Goal: Task Accomplishment & Management: Manage account settings

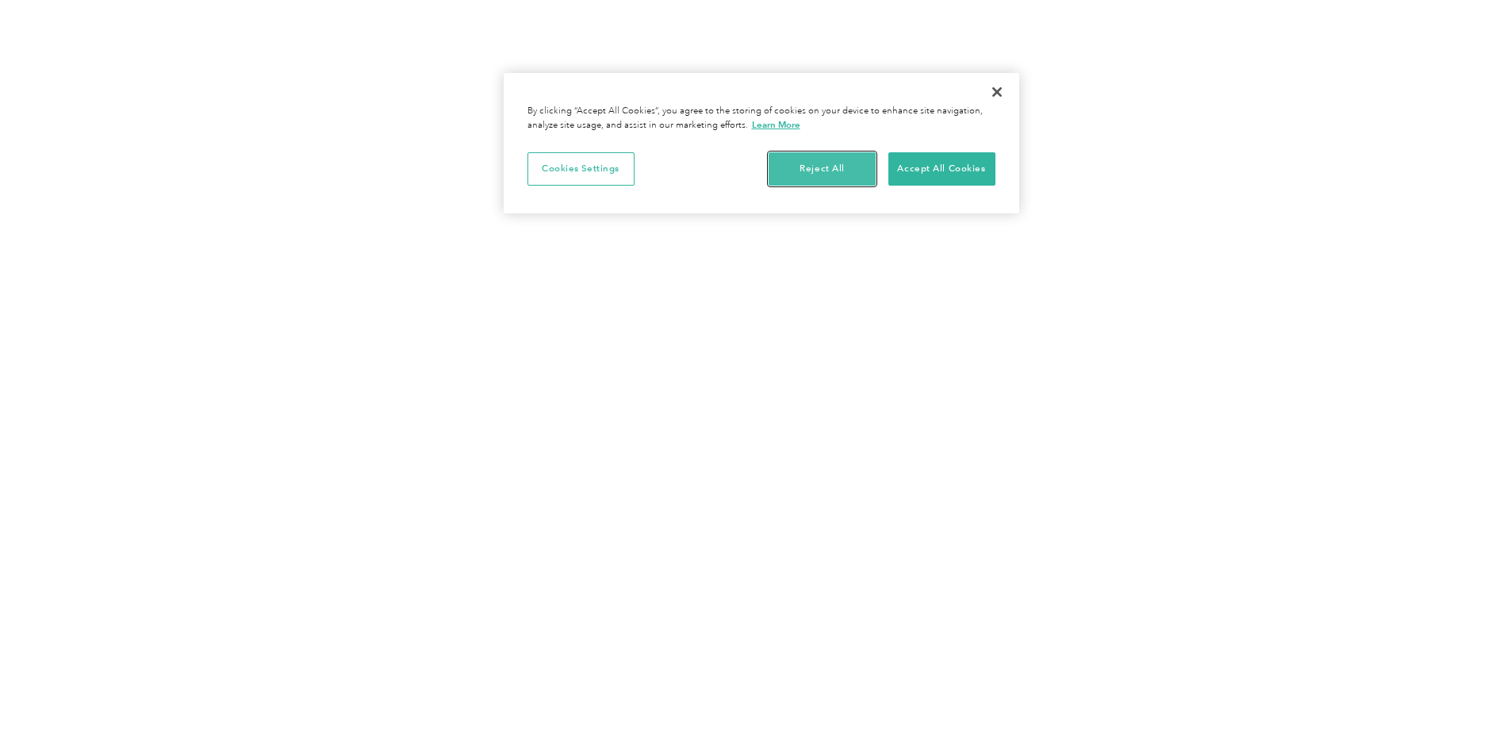
click at [816, 172] on button "Reject All" at bounding box center [822, 168] width 107 height 33
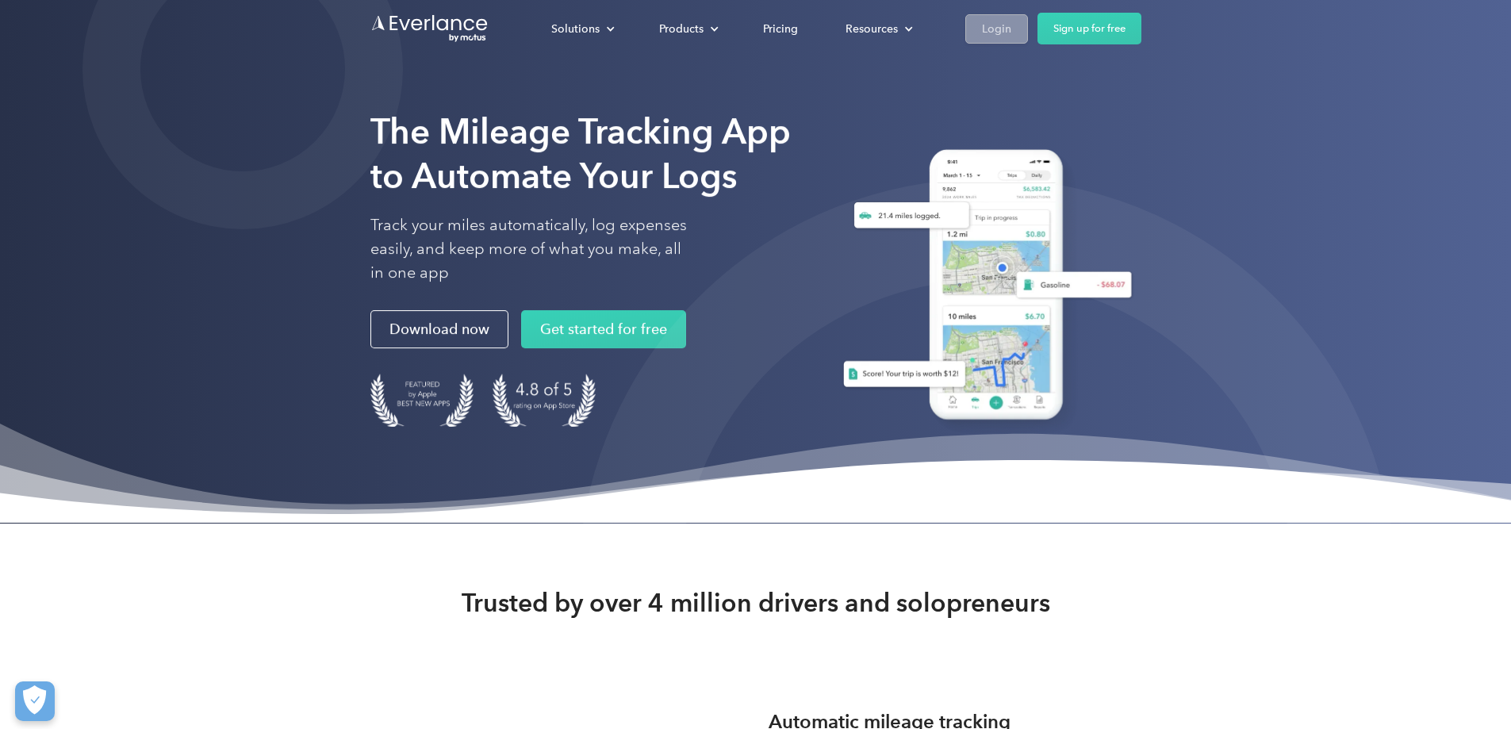
click at [1011, 24] on div "Login" at bounding box center [996, 29] width 29 height 20
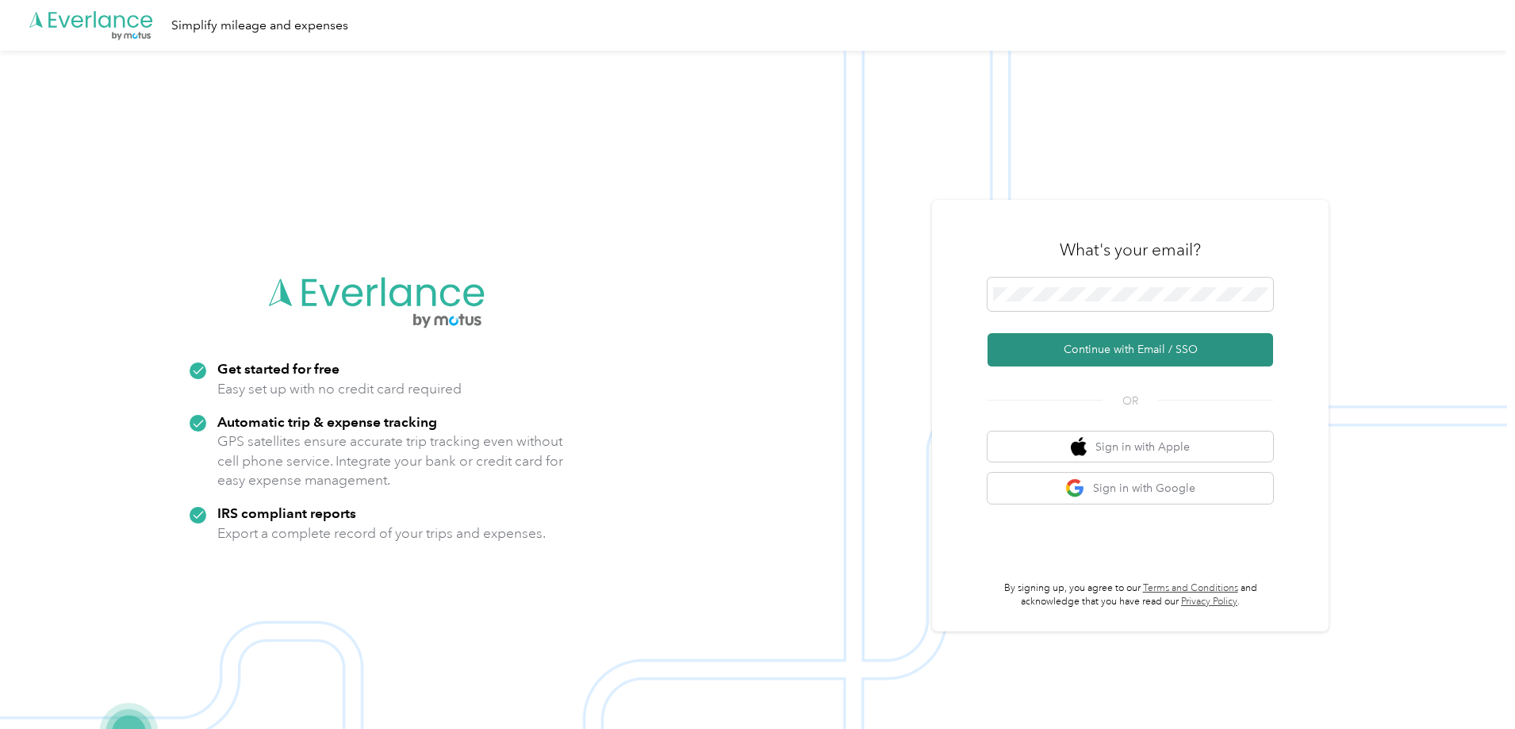
click at [1078, 351] on button "Continue with Email / SSO" at bounding box center [1131, 349] width 286 height 33
click at [988, 333] on button "Continue with Email / SSO" at bounding box center [1131, 349] width 286 height 33
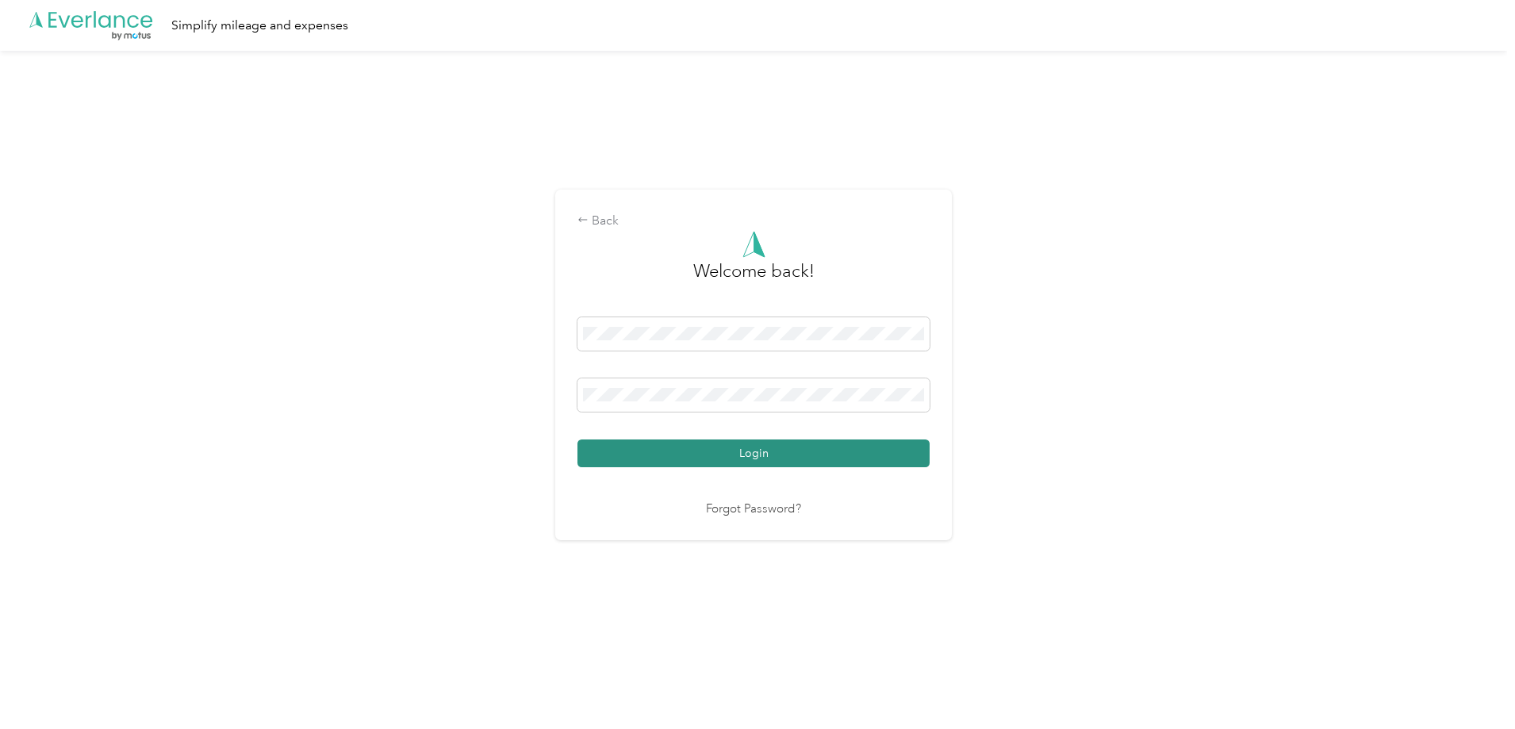
click at [754, 452] on button "Login" at bounding box center [753, 453] width 352 height 28
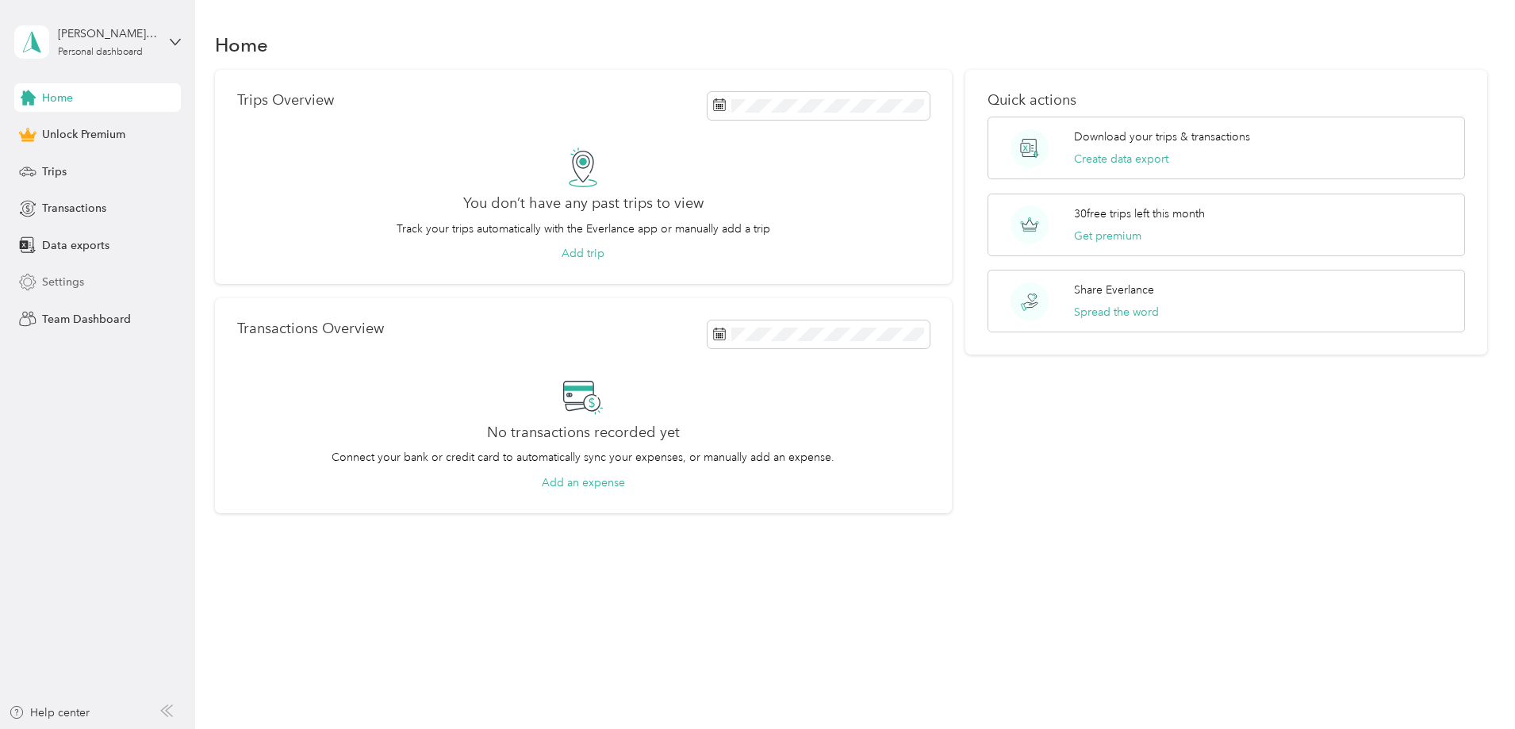
click at [53, 279] on span "Settings" at bounding box center [63, 282] width 42 height 17
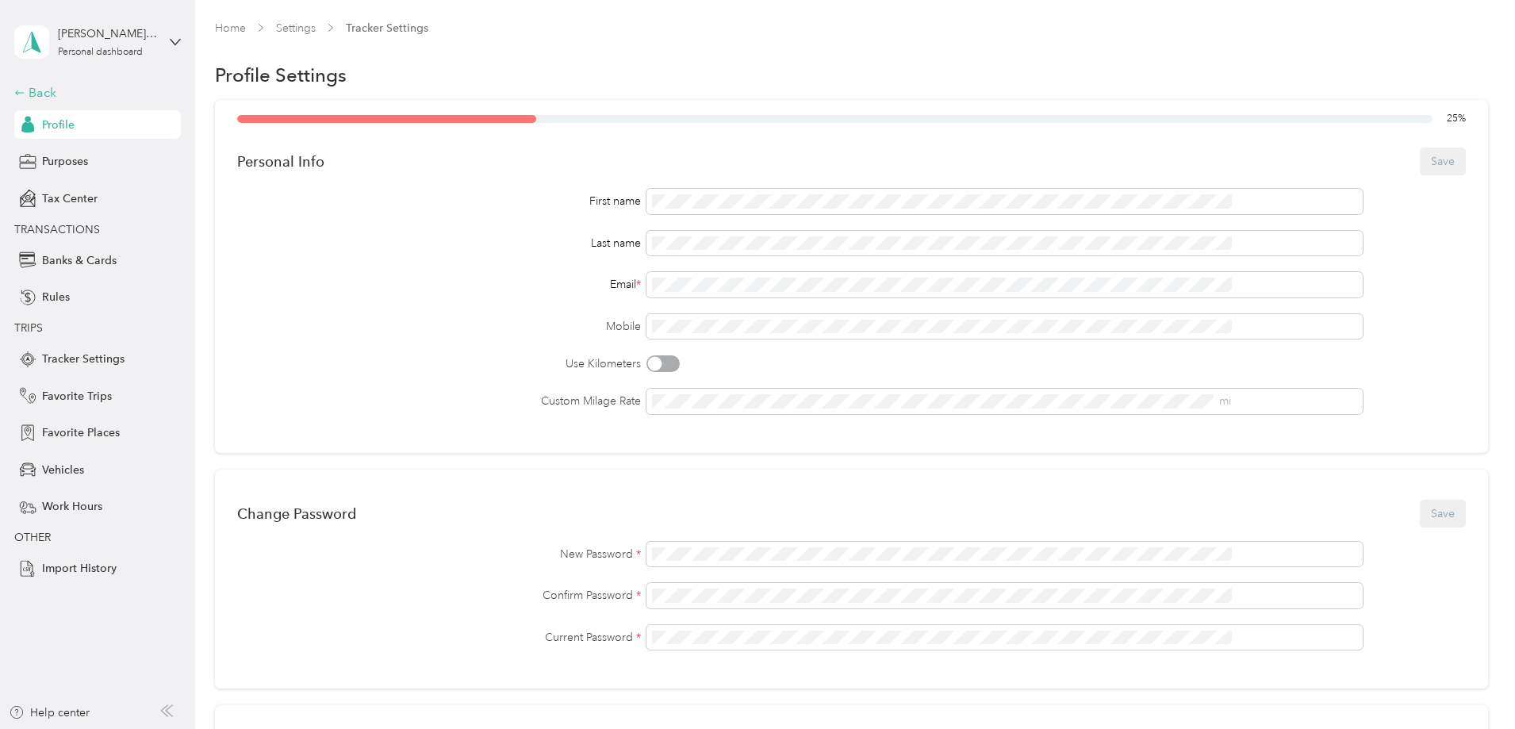
click at [37, 89] on div "Back" at bounding box center [93, 92] width 159 height 19
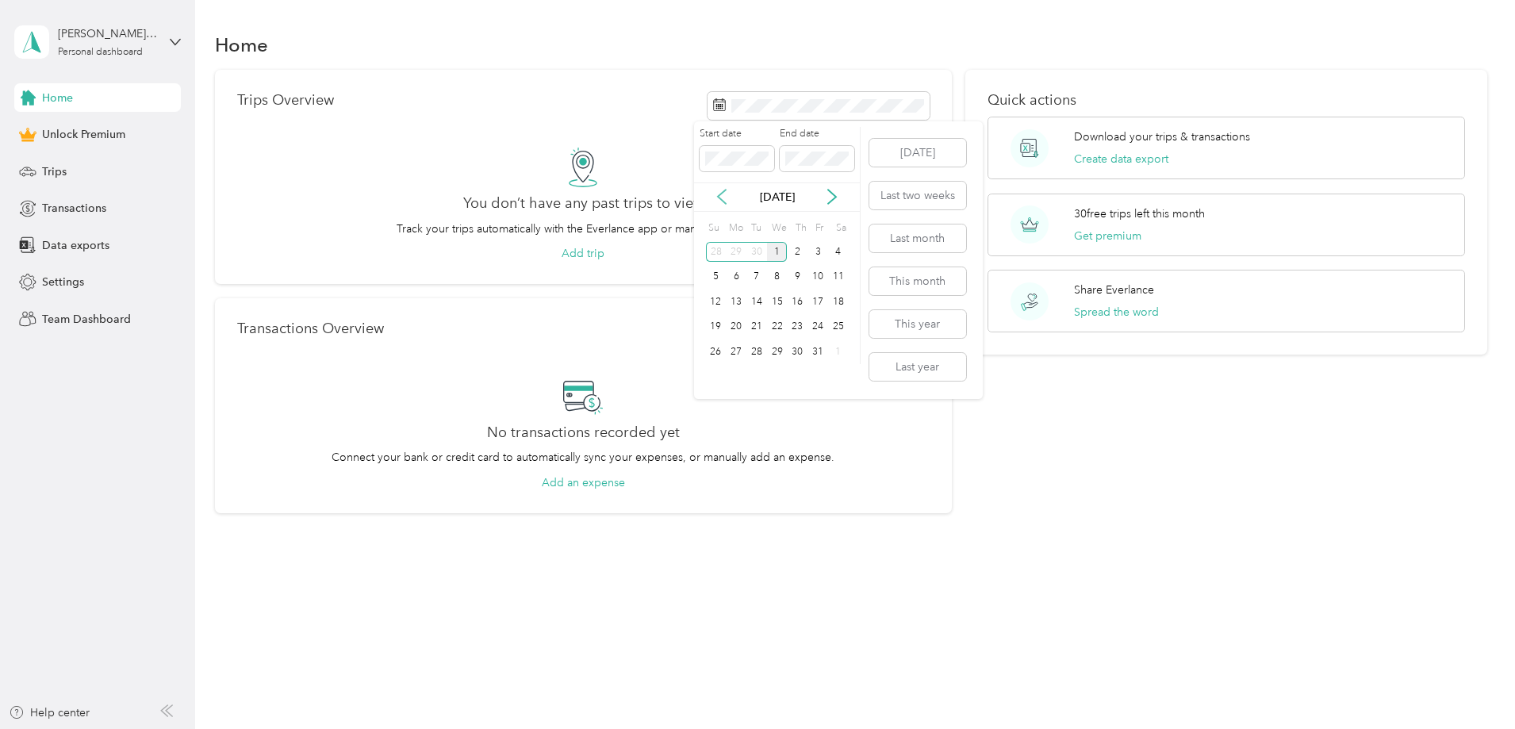
click at [719, 194] on icon at bounding box center [722, 197] width 16 height 16
click at [721, 194] on icon at bounding box center [722, 197] width 8 height 14
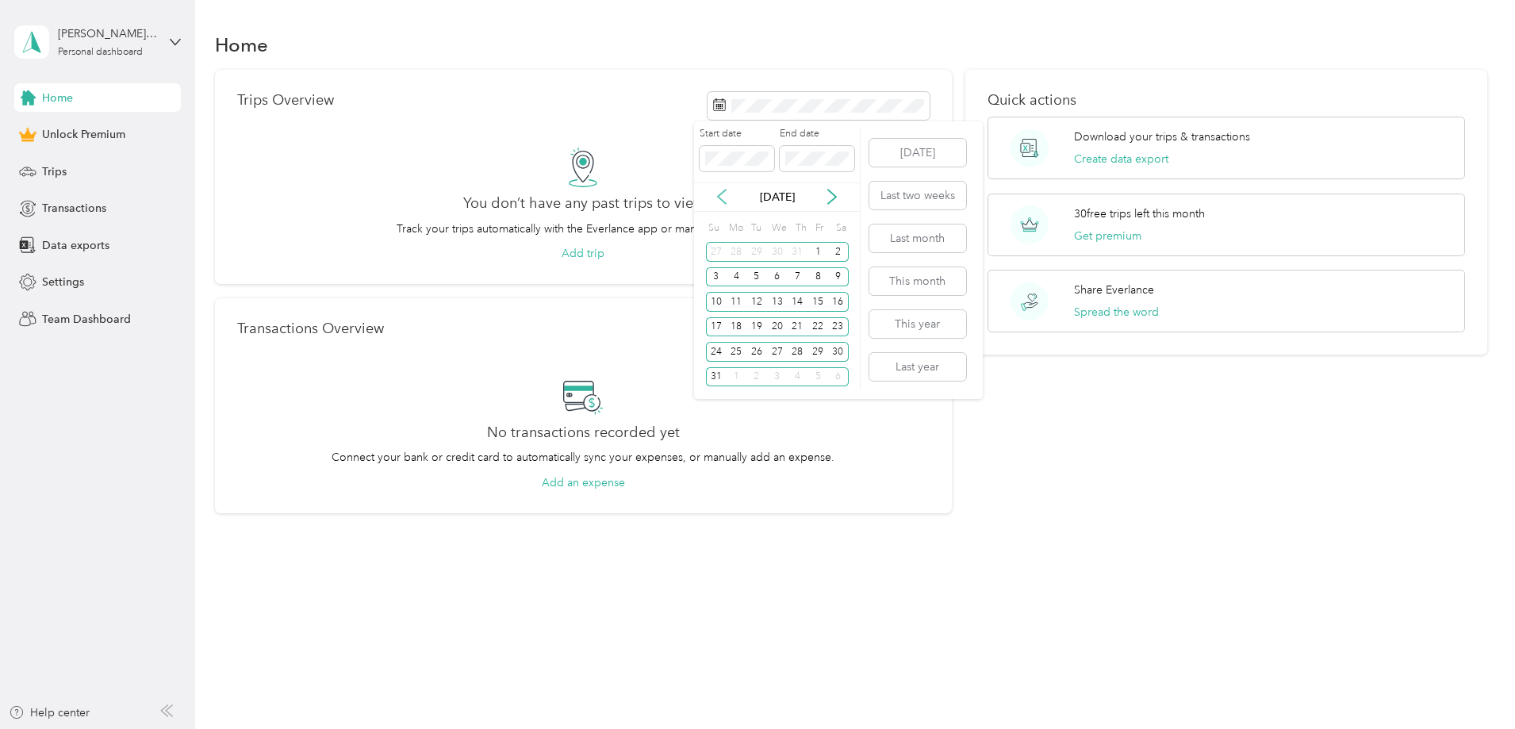
click at [720, 194] on icon at bounding box center [722, 197] width 16 height 16
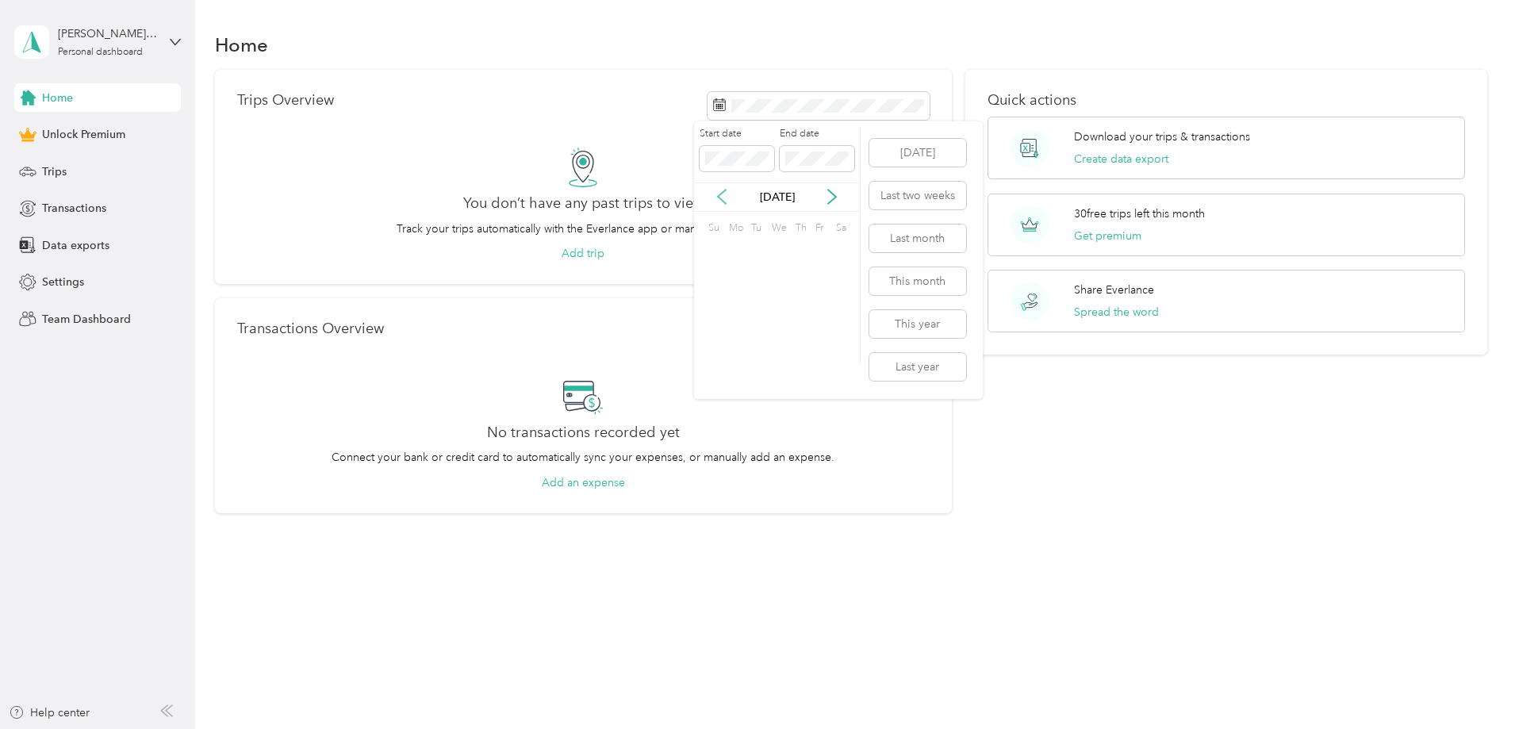
click at [720, 194] on icon at bounding box center [722, 197] width 16 height 16
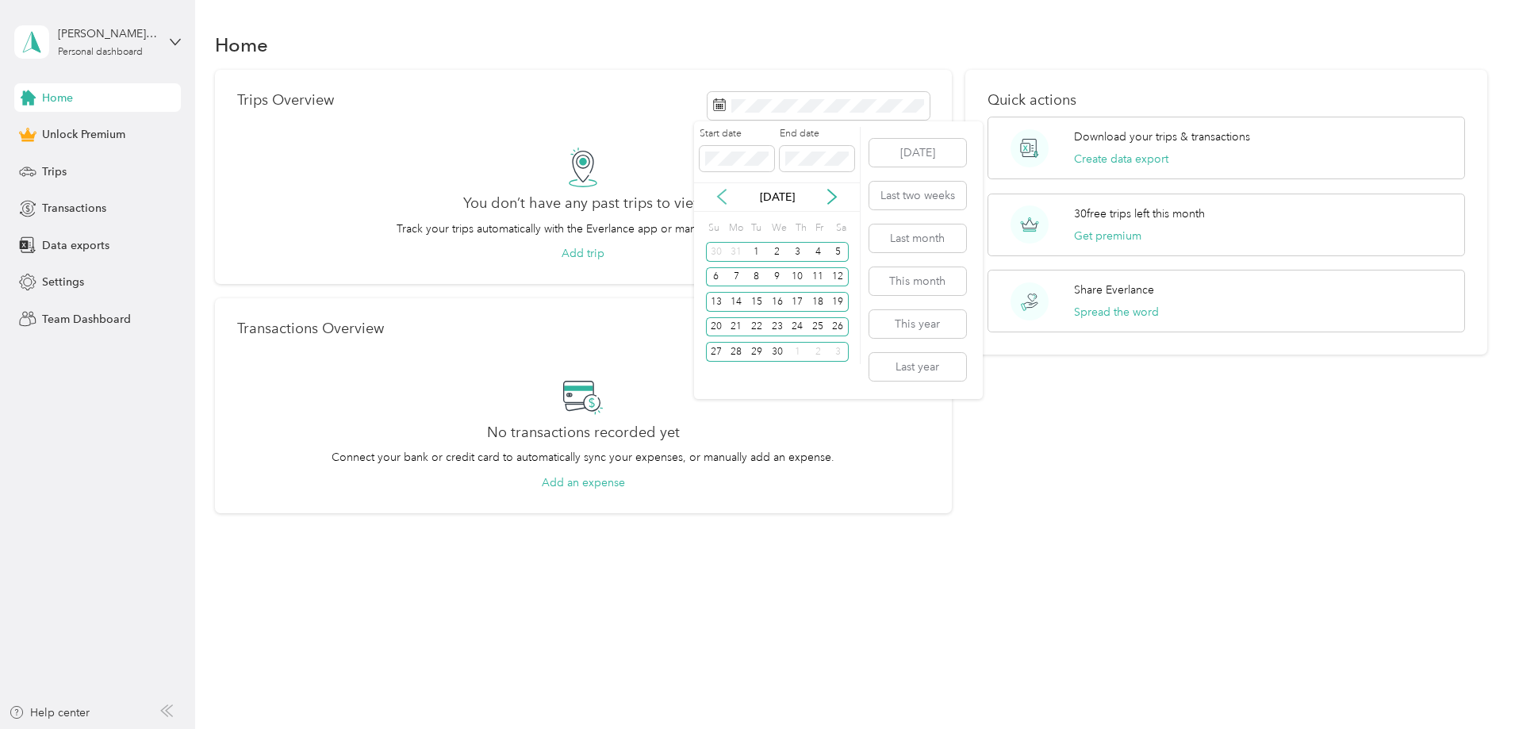
click at [720, 194] on icon at bounding box center [722, 197] width 16 height 16
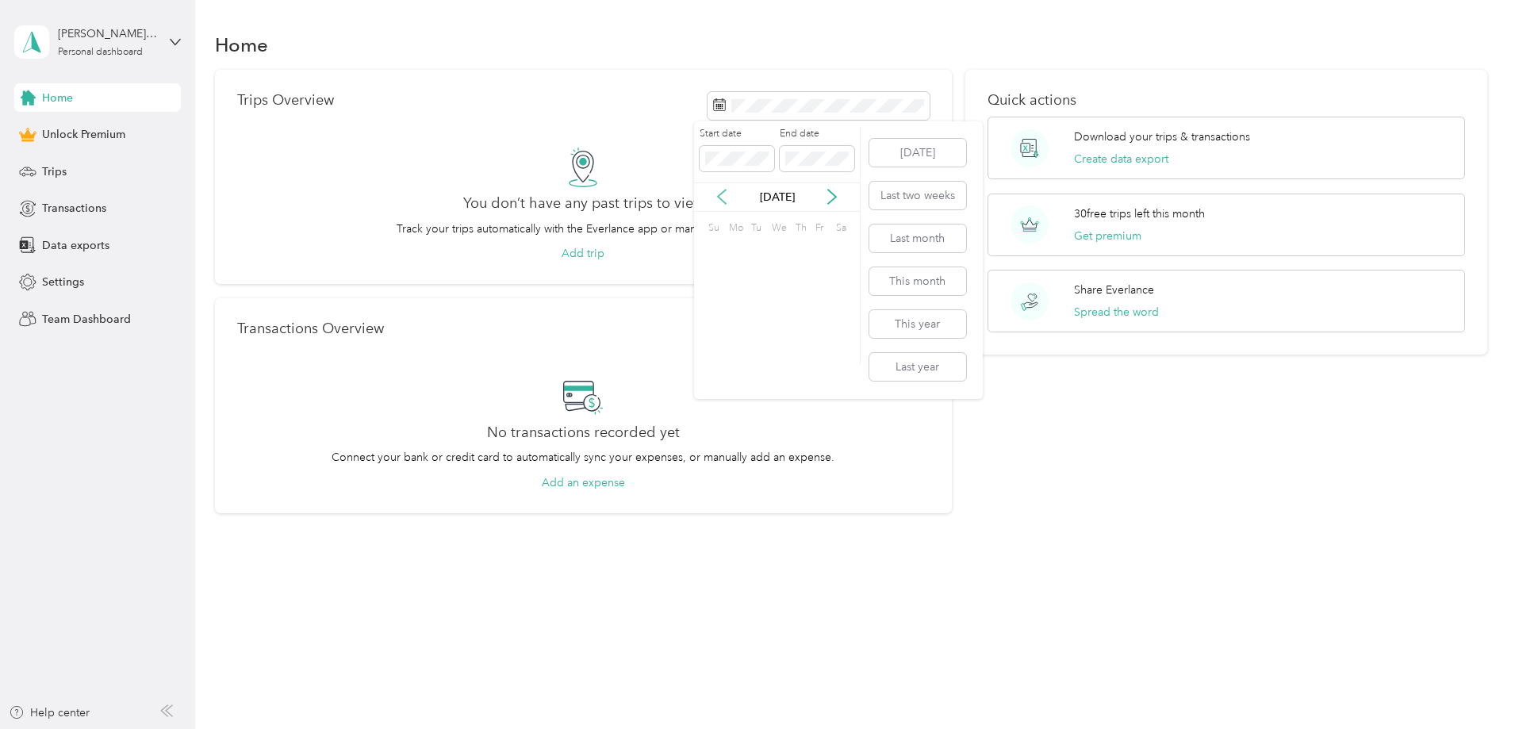
click at [720, 194] on icon at bounding box center [722, 197] width 16 height 16
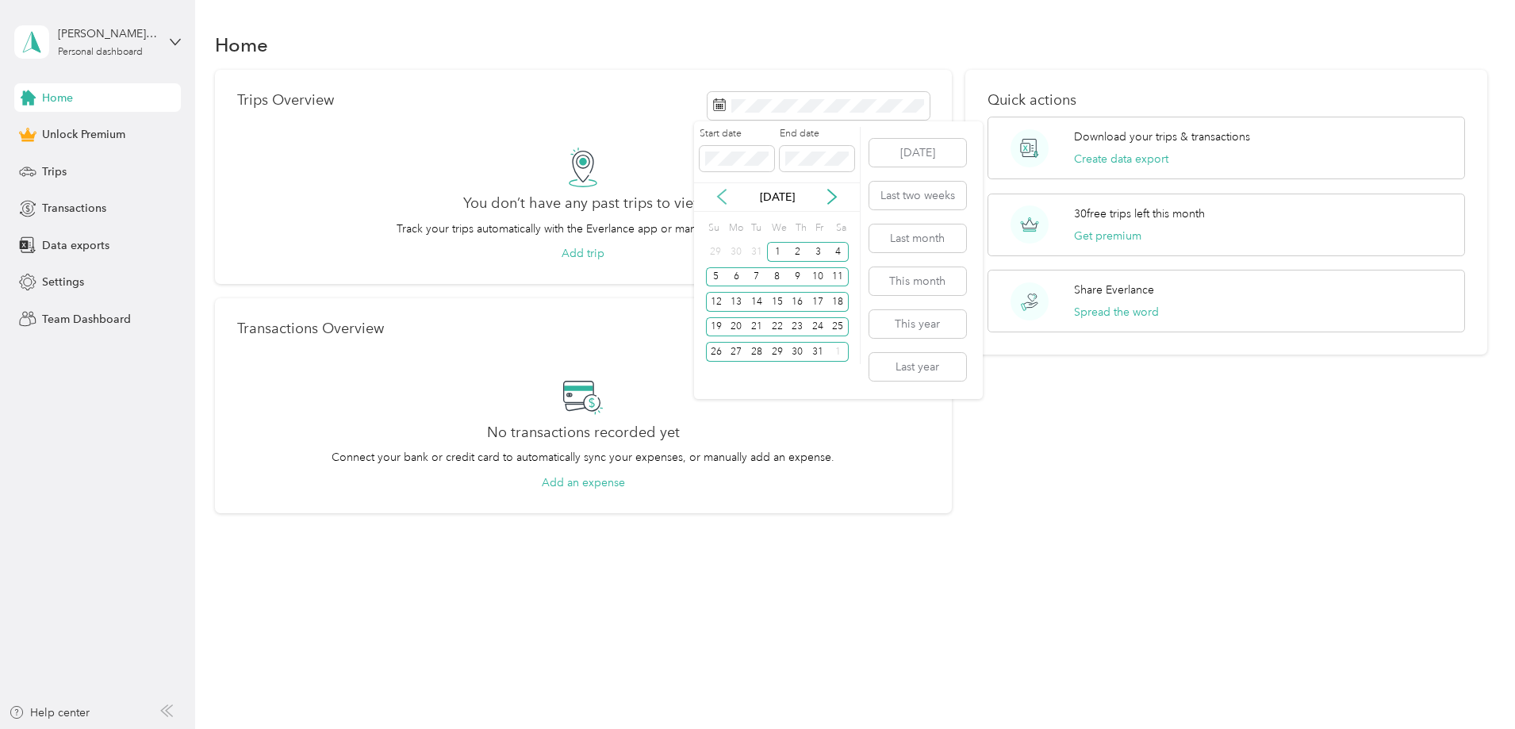
click at [720, 194] on icon at bounding box center [722, 197] width 16 height 16
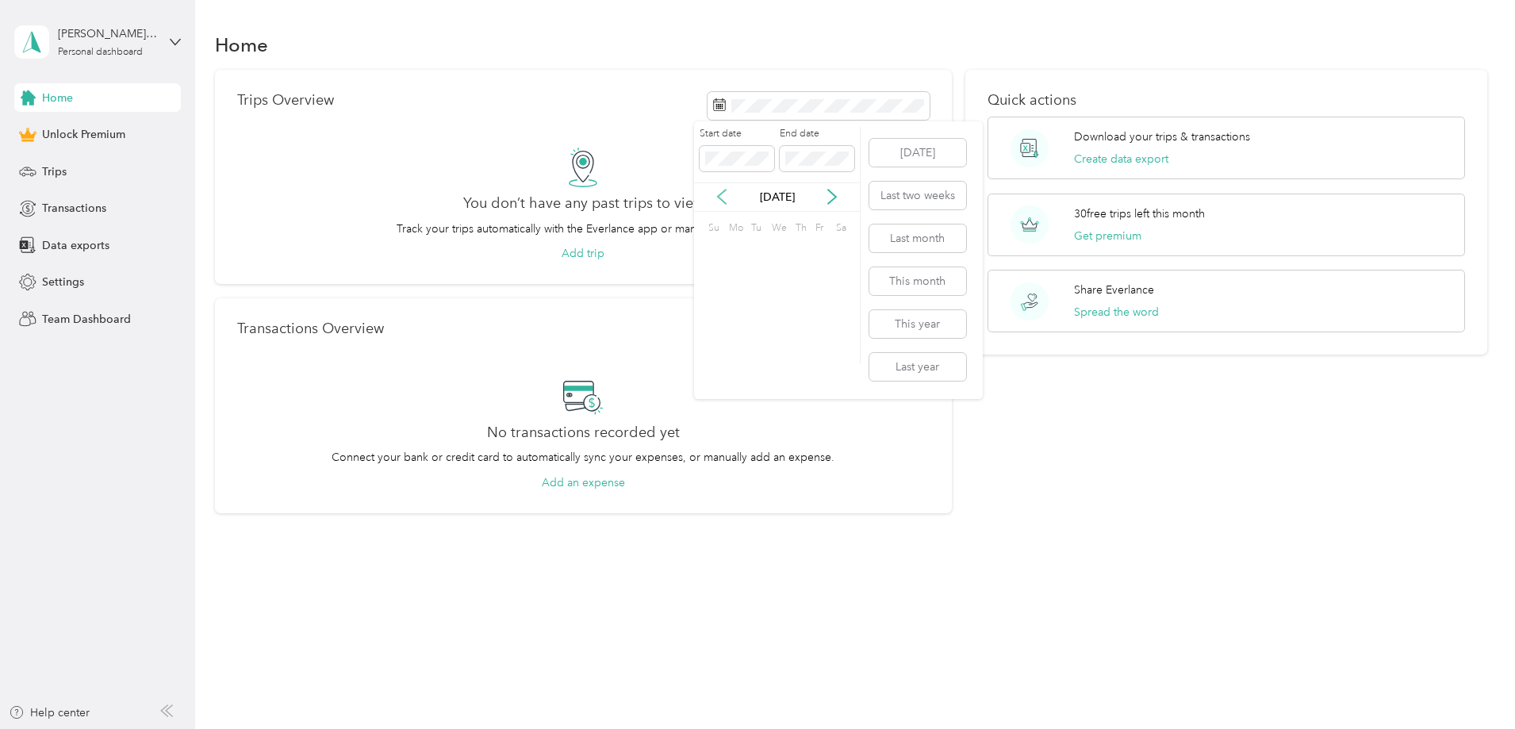
click at [720, 194] on icon at bounding box center [722, 197] width 16 height 16
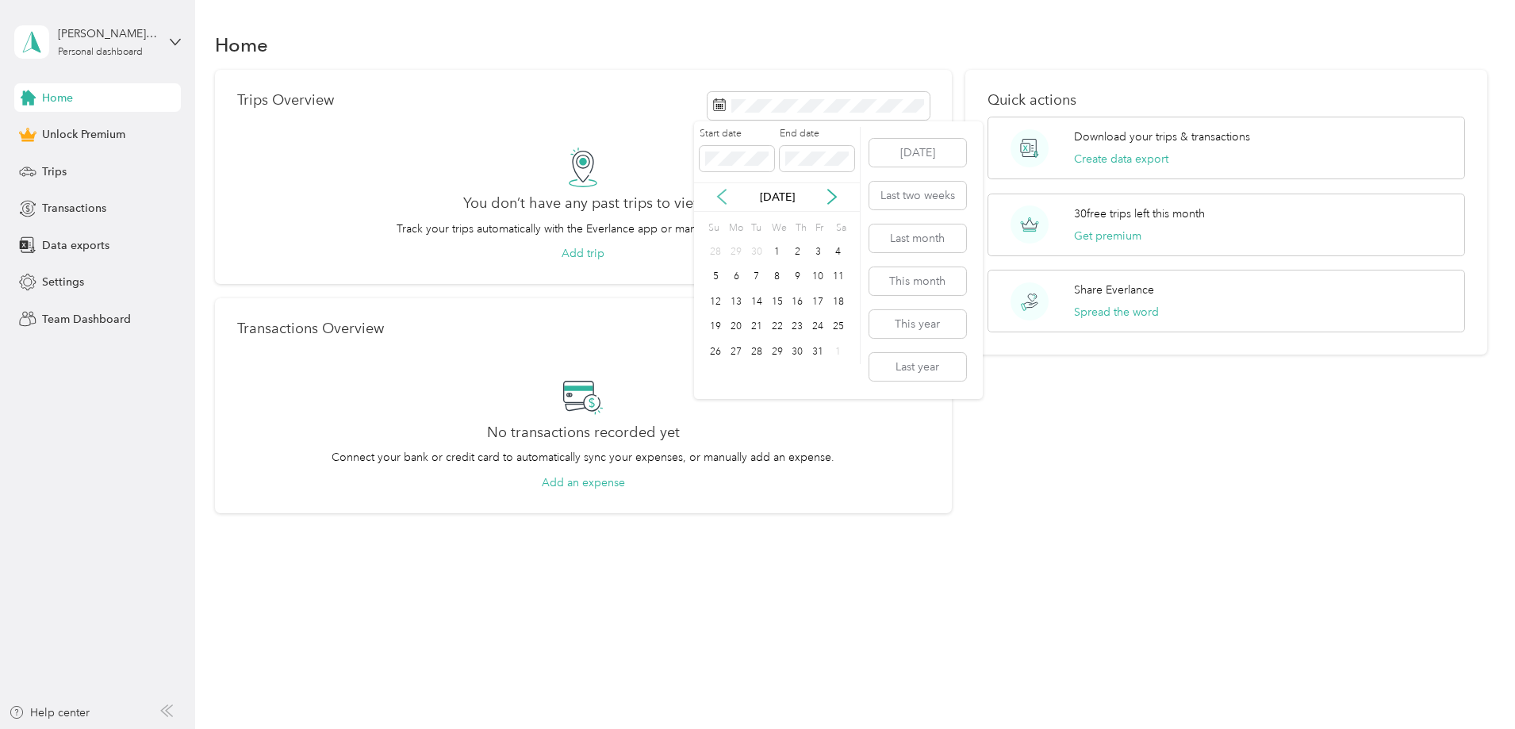
click at [720, 194] on icon at bounding box center [722, 197] width 16 height 16
click at [736, 245] on div "1" at bounding box center [736, 252] width 21 height 20
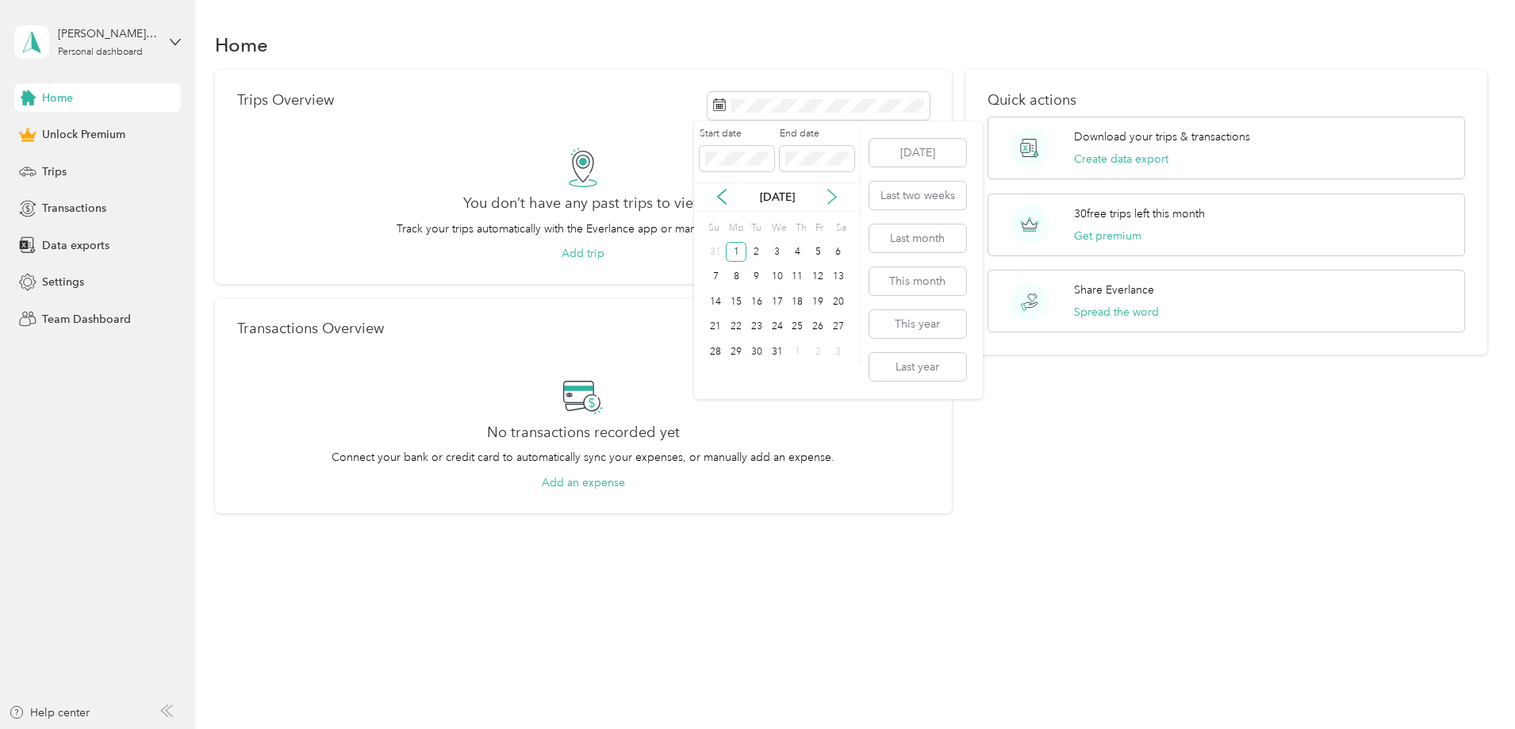
click at [834, 198] on icon at bounding box center [832, 197] width 16 height 16
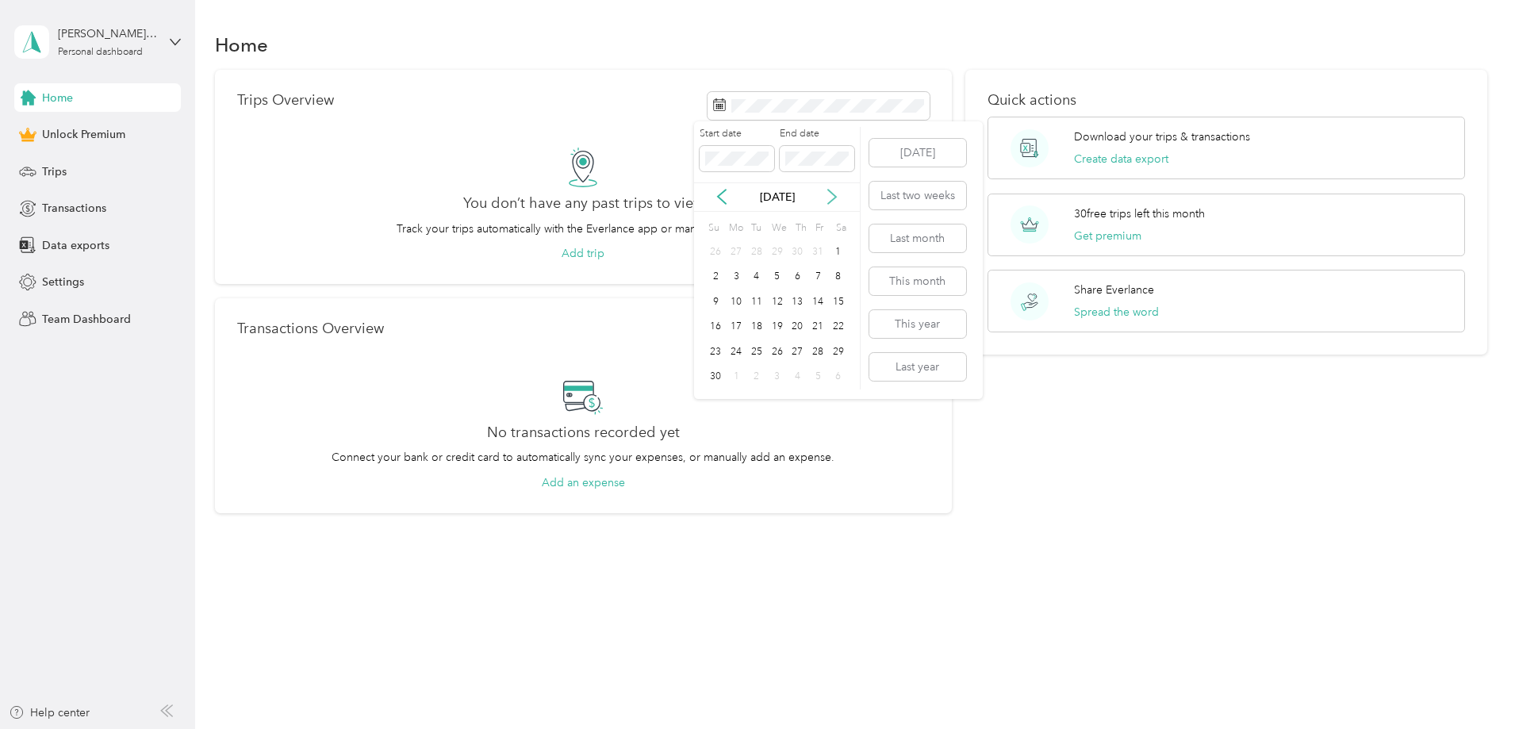
click at [834, 198] on icon at bounding box center [832, 197] width 16 height 16
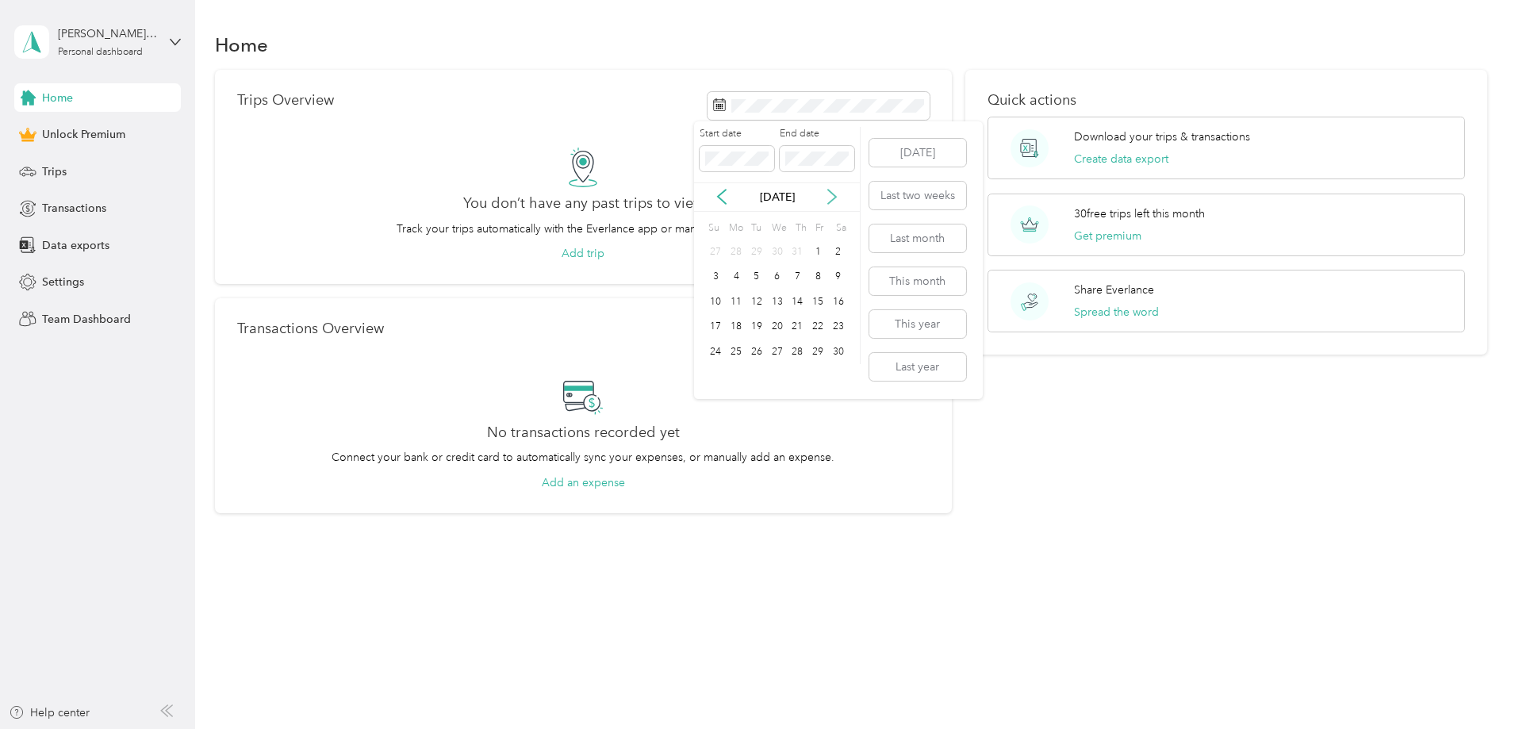
click at [834, 198] on icon at bounding box center [832, 197] width 16 height 16
click at [725, 198] on icon at bounding box center [722, 197] width 16 height 16
click at [758, 355] on div "31" at bounding box center [756, 352] width 21 height 20
click at [53, 240] on span "Data exports" at bounding box center [75, 245] width 67 height 17
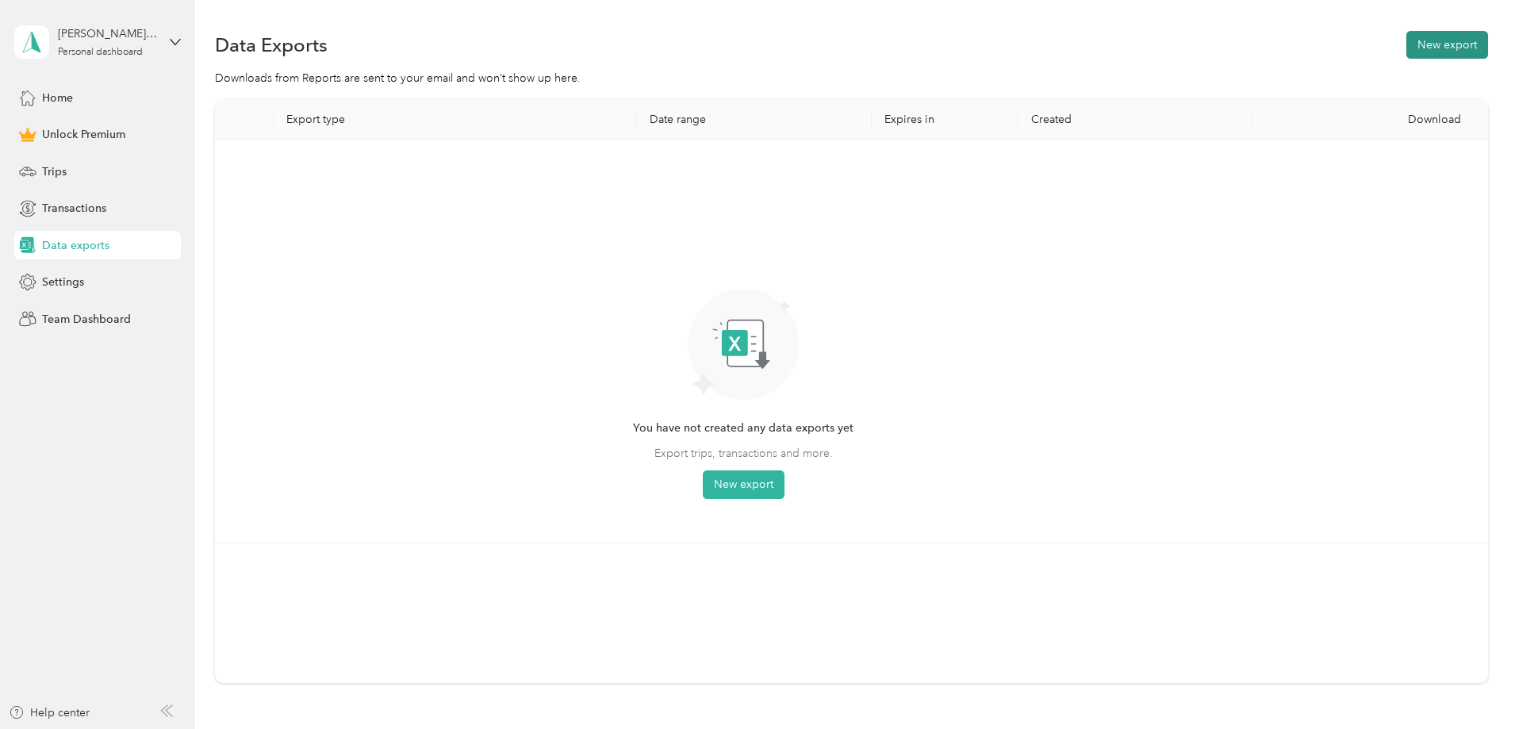
click at [1406, 38] on button "New export" at bounding box center [1447, 45] width 82 height 28
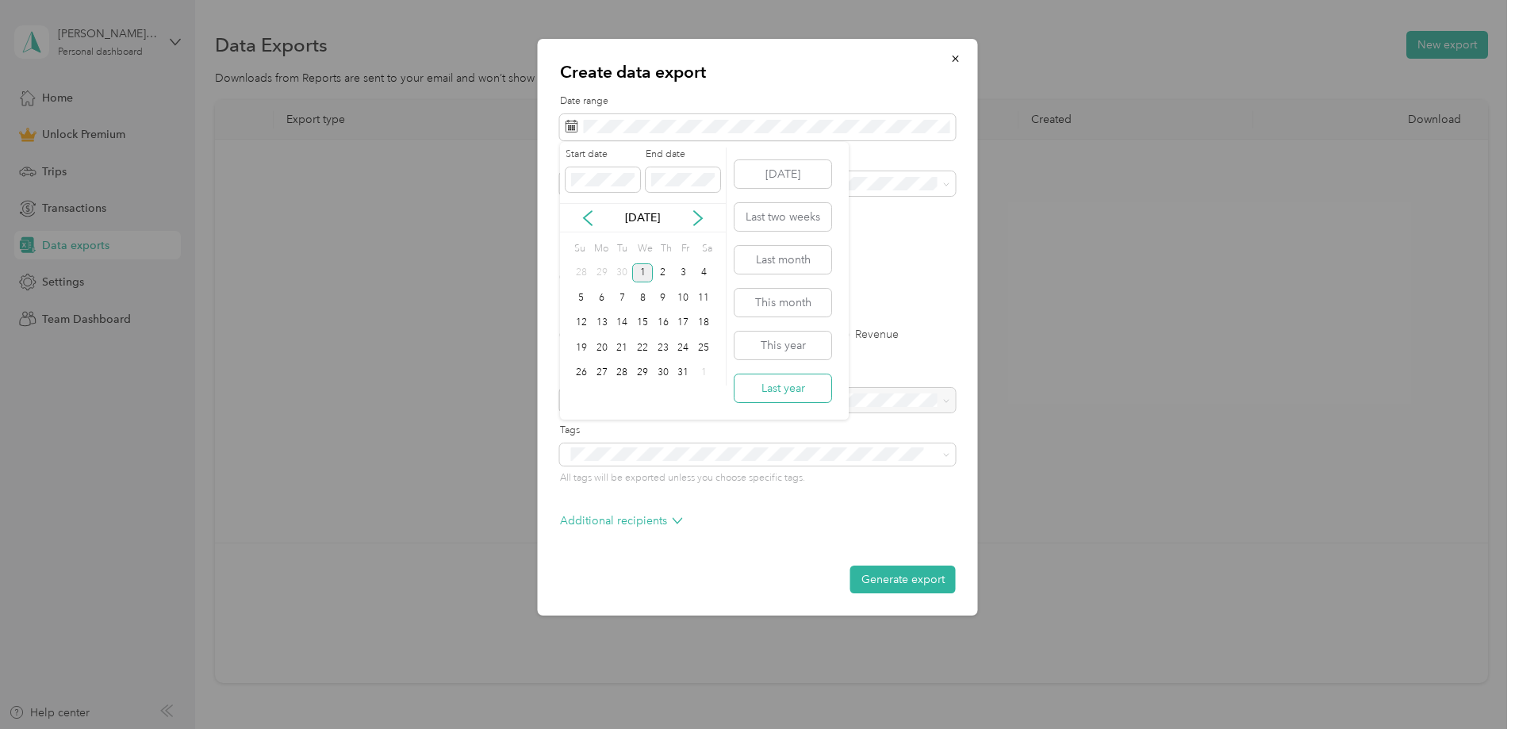
click at [769, 382] on button "Last year" at bounding box center [783, 388] width 97 height 28
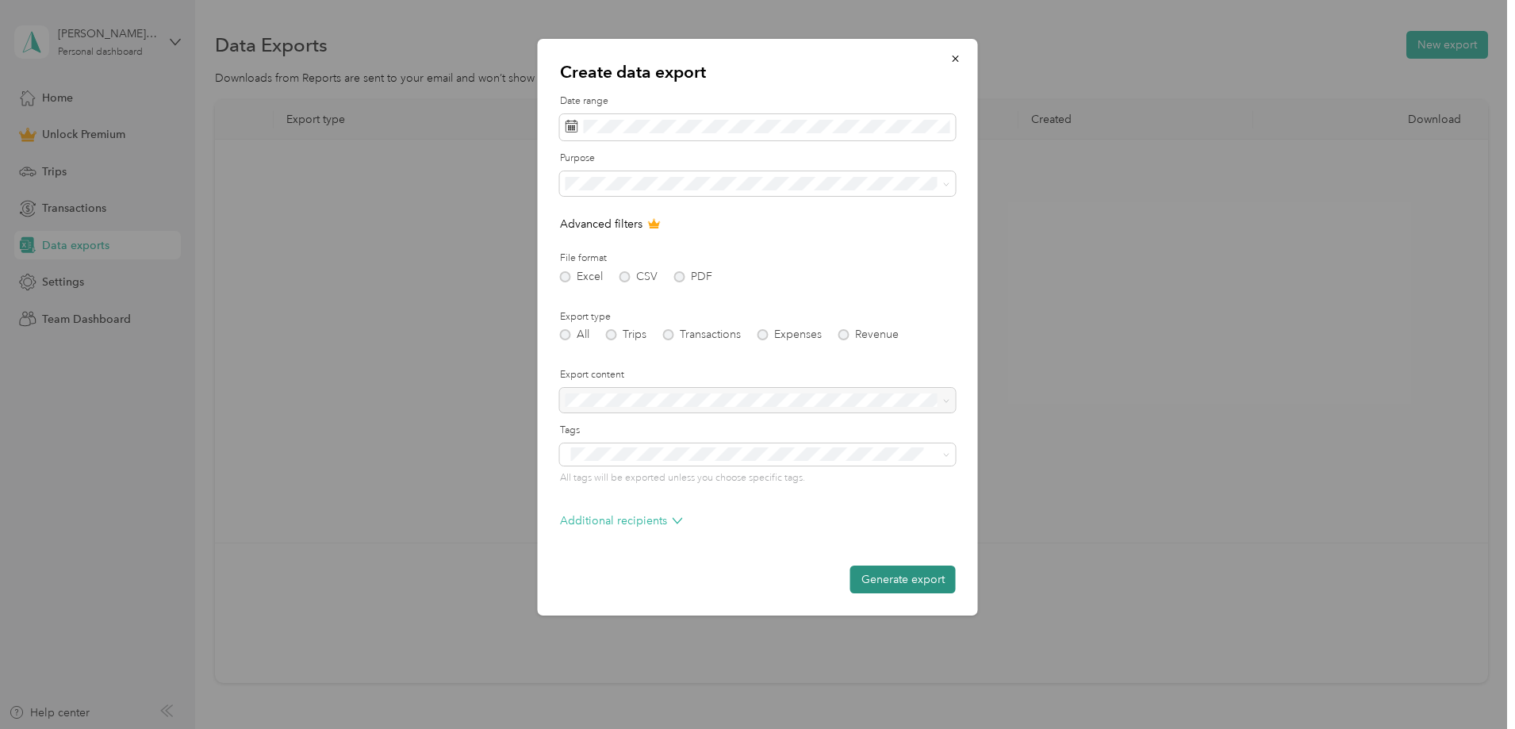
click at [903, 577] on button "Generate export" at bounding box center [902, 580] width 105 height 28
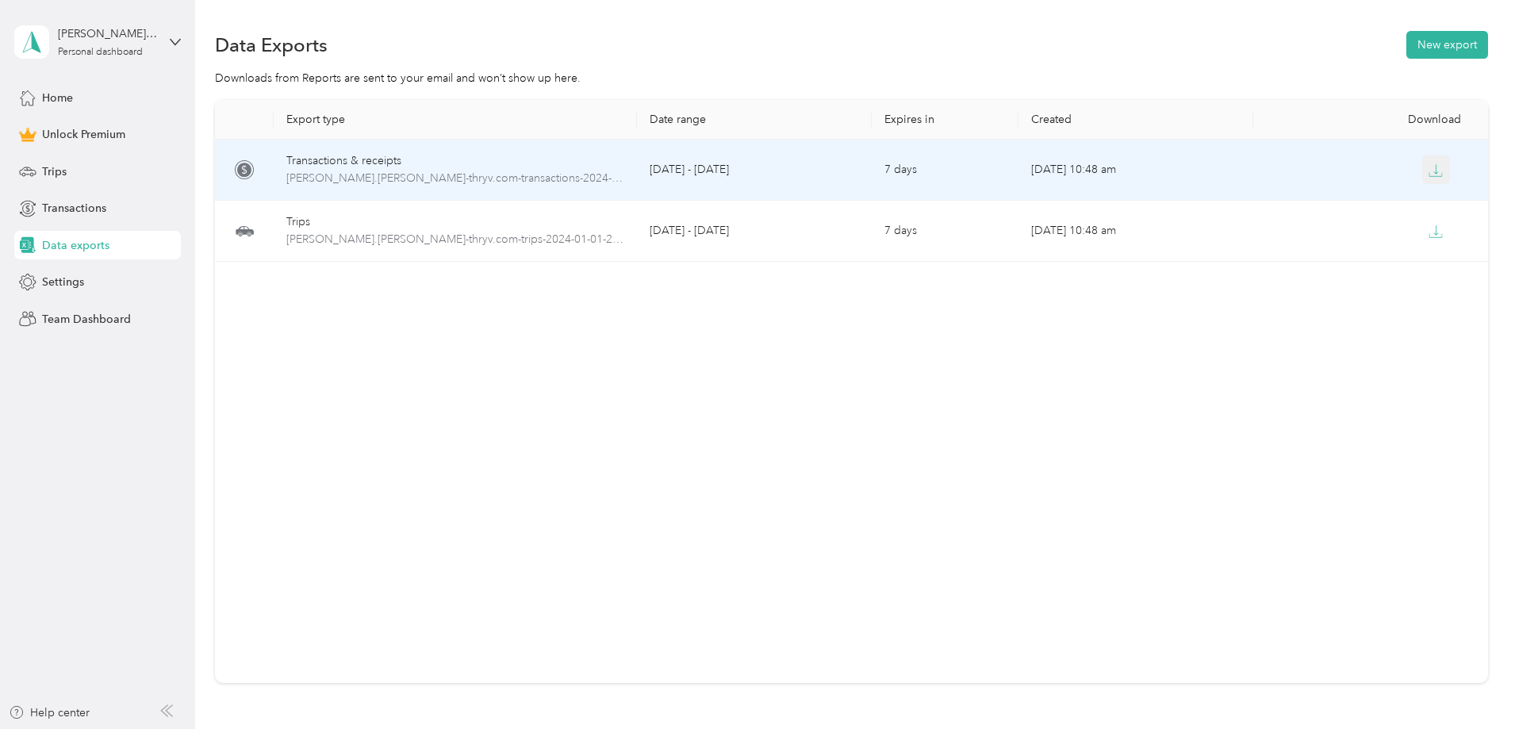
click at [1429, 170] on icon "button" at bounding box center [1436, 170] width 14 height 14
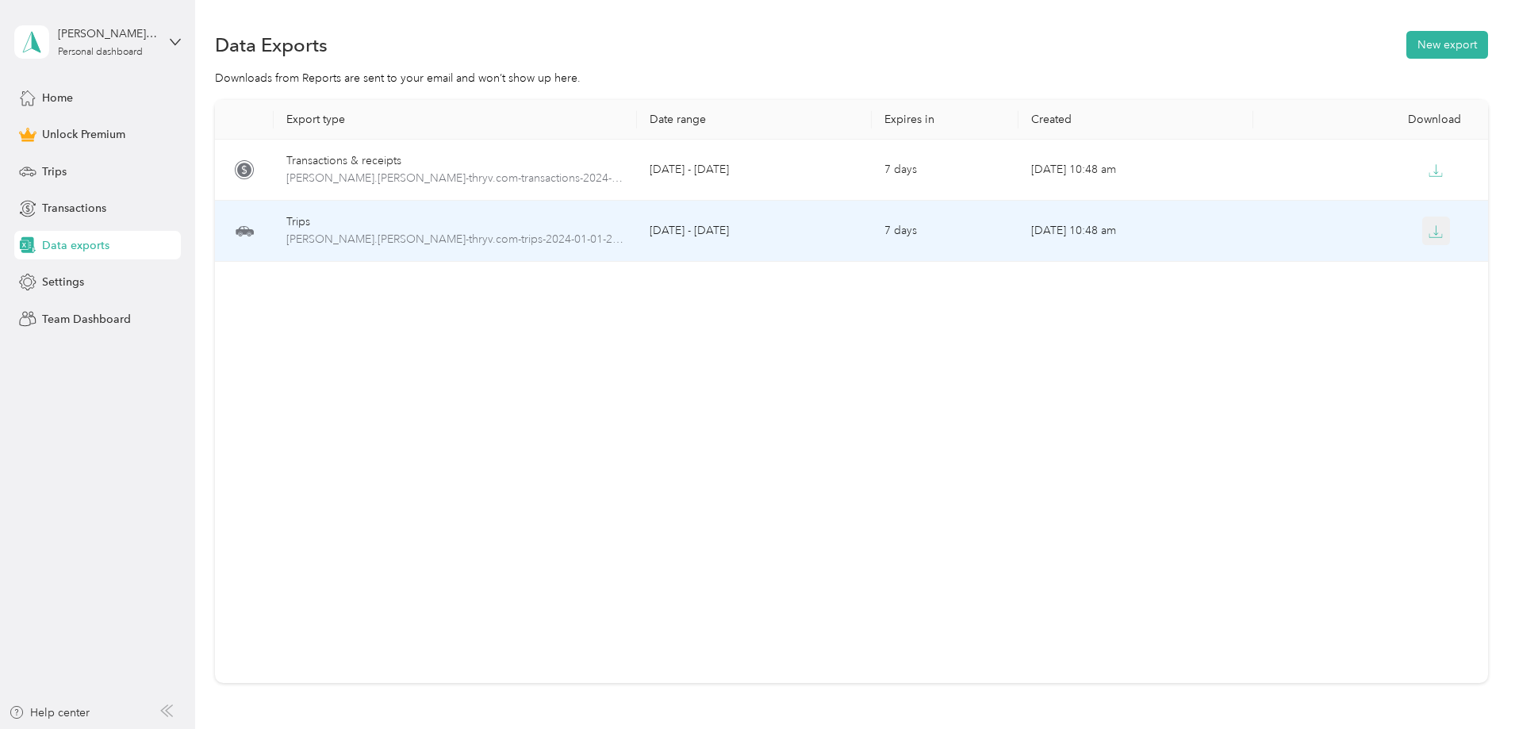
click at [1429, 231] on icon "button" at bounding box center [1436, 231] width 14 height 14
